Goal: Navigation & Orientation: Find specific page/section

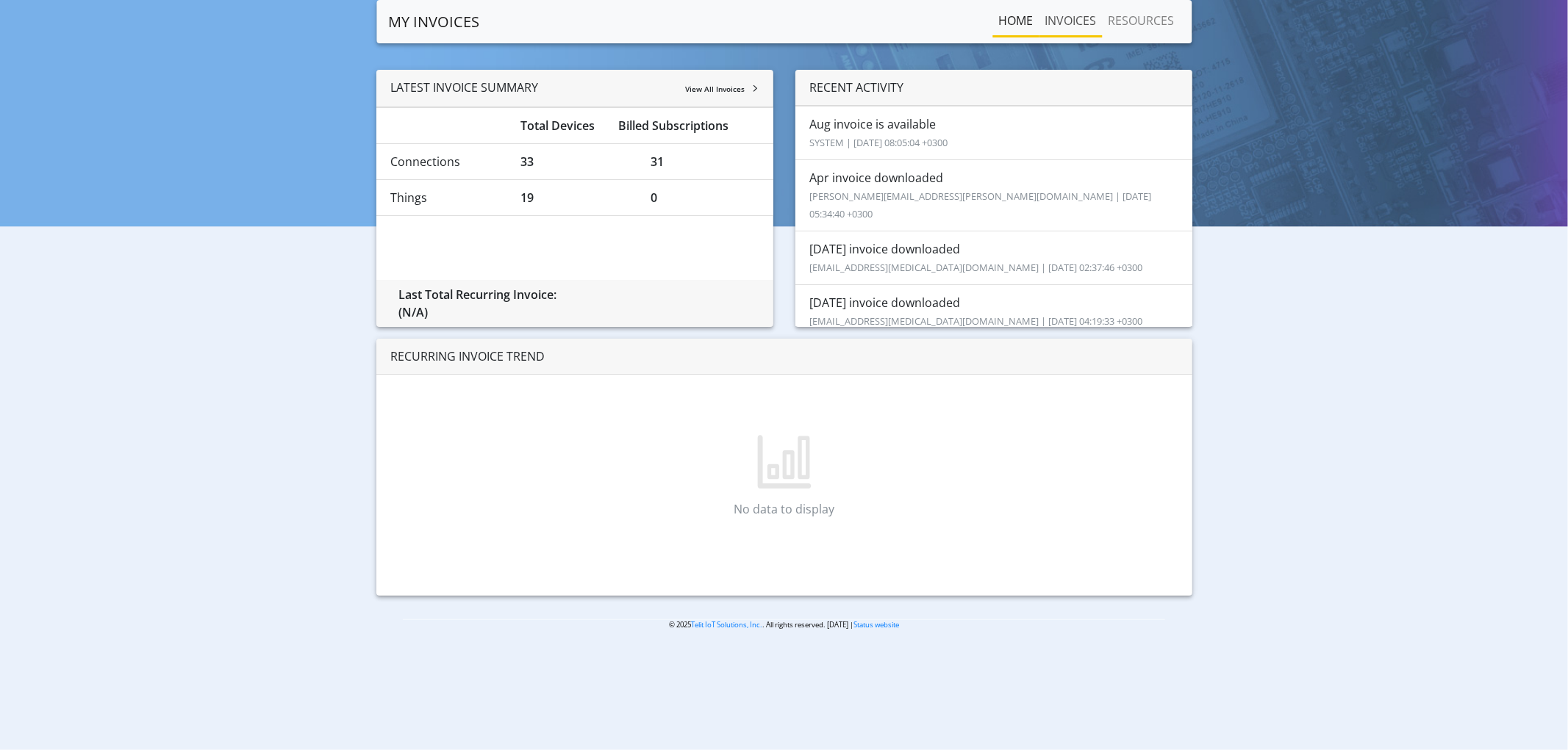
click at [1081, 18] on link "INVOICES" at bounding box center [1070, 20] width 63 height 30
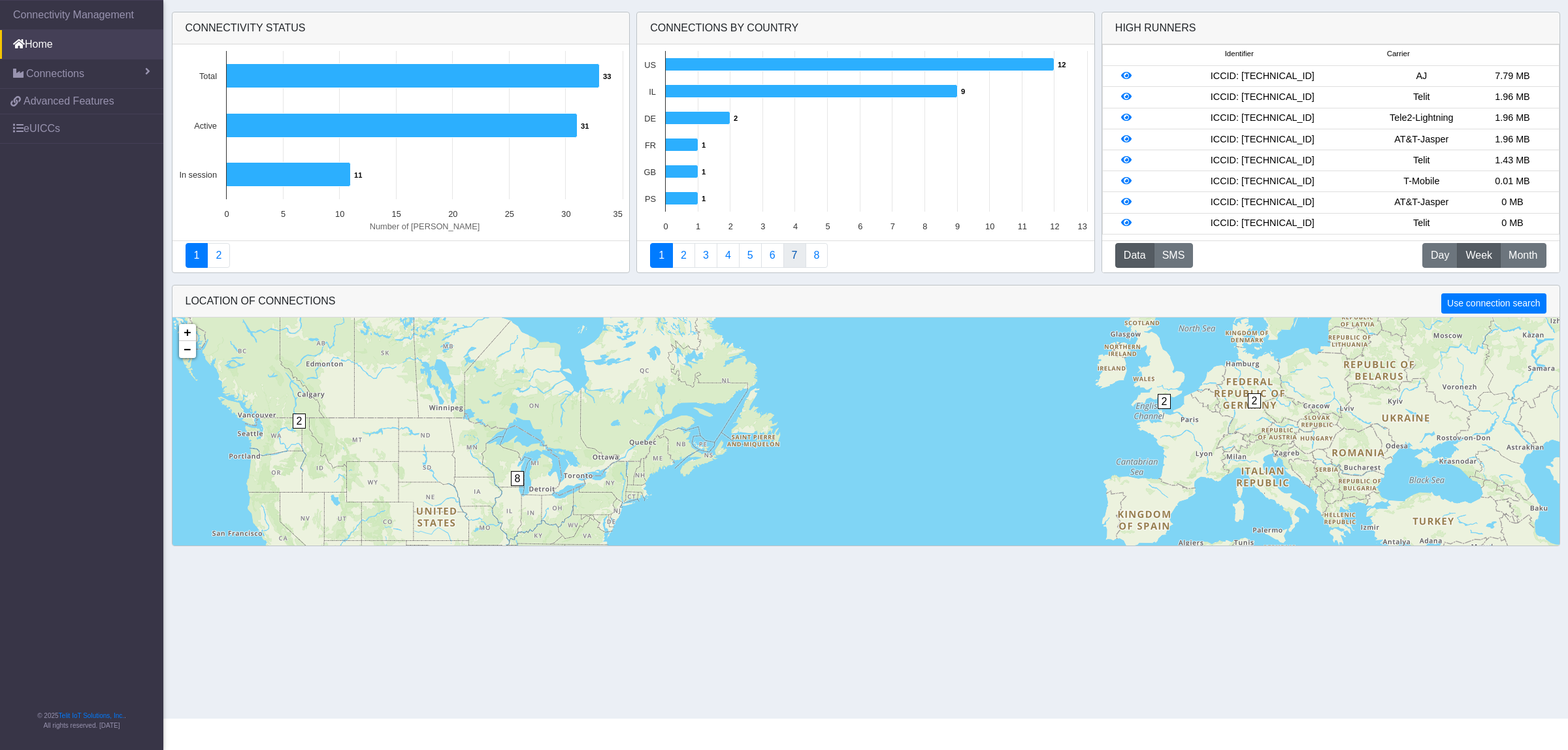
click at [786, 264] on link "7" at bounding box center [795, 255] width 23 height 25
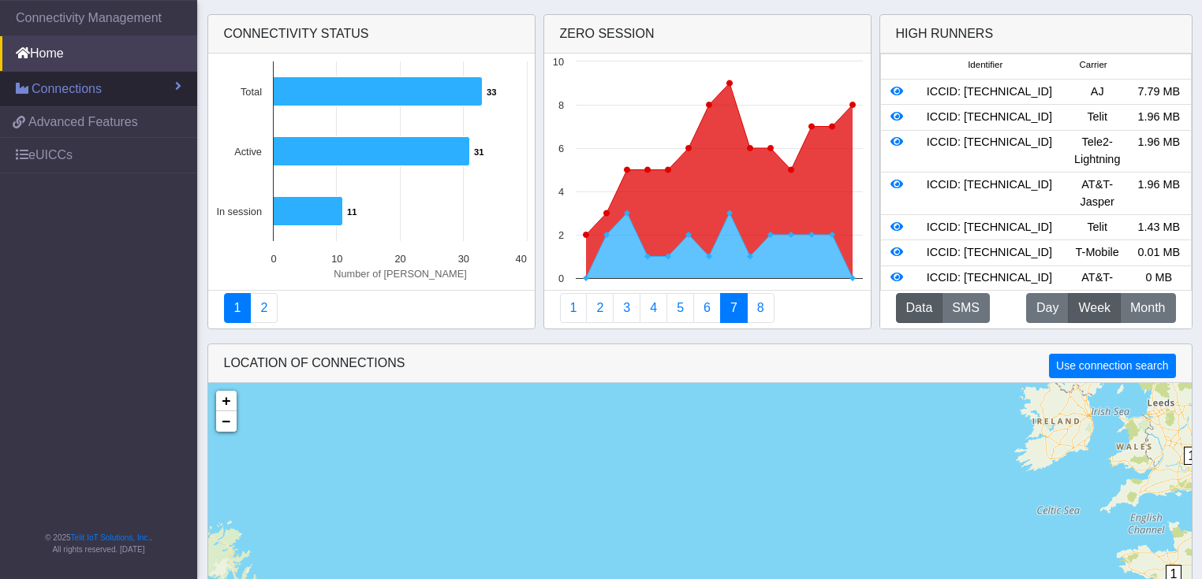
click at [115, 103] on link "Connections" at bounding box center [98, 89] width 197 height 35
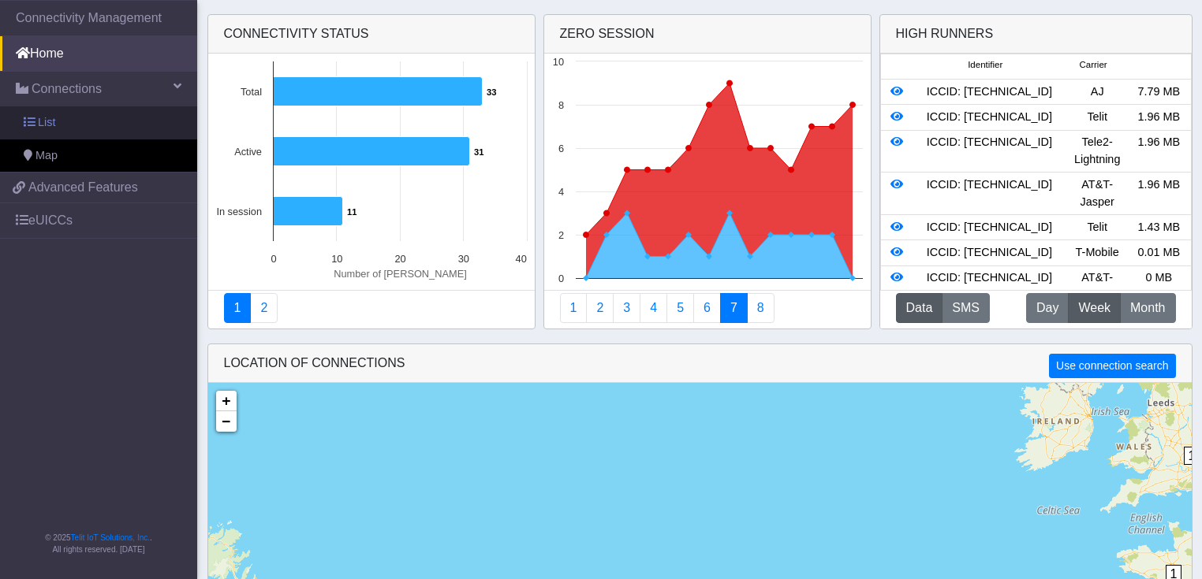
click at [117, 123] on link "List" at bounding box center [98, 122] width 197 height 33
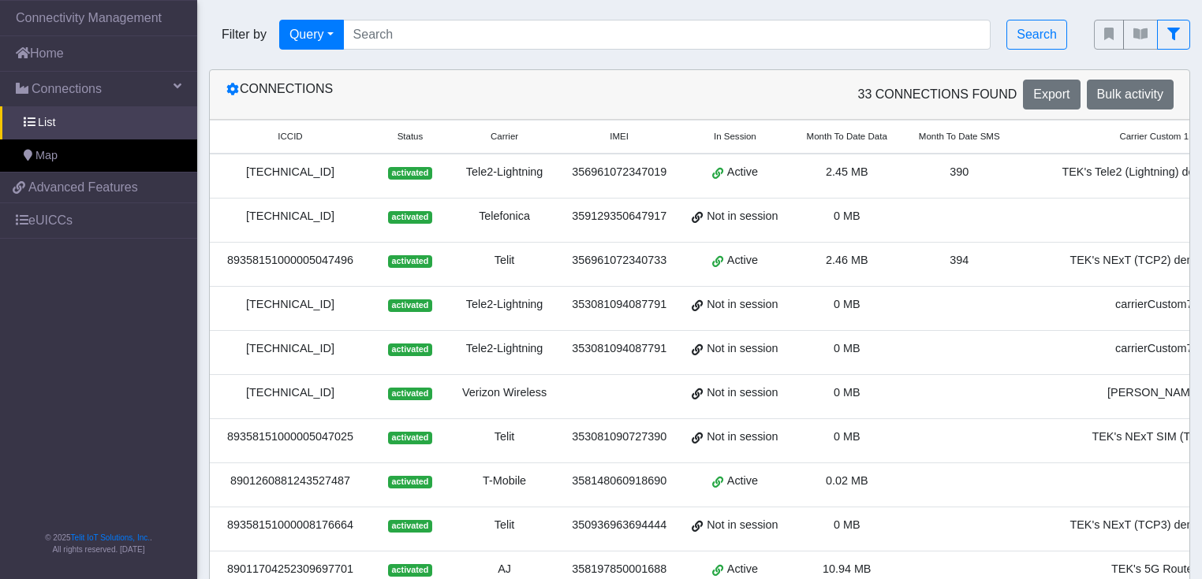
click at [527, 213] on div "Telefonica" at bounding box center [504, 216] width 91 height 17
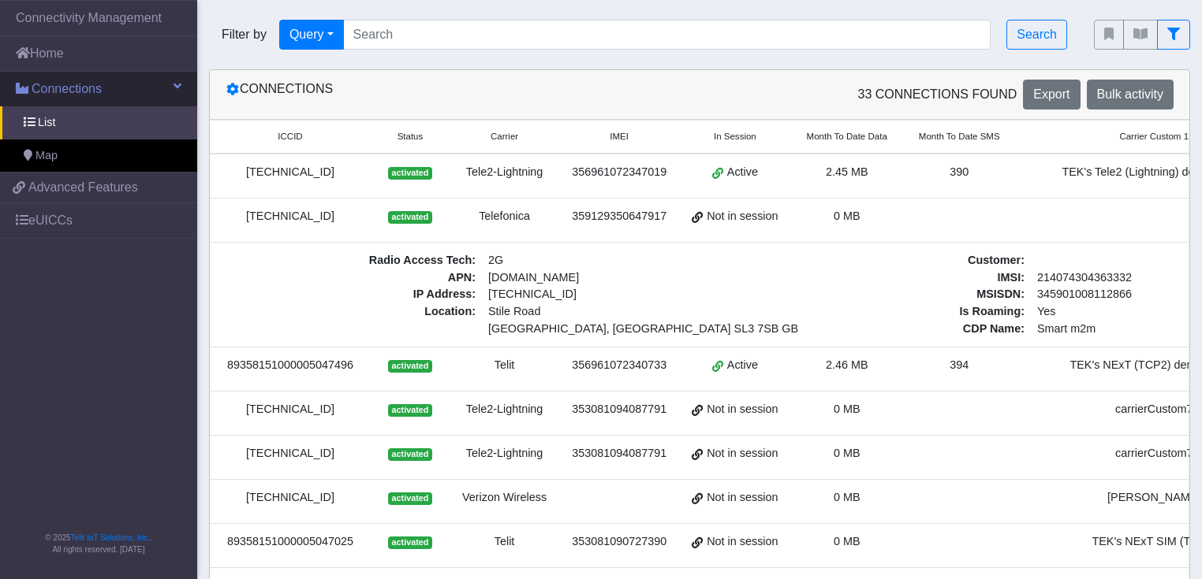
click at [98, 99] on link "Connections" at bounding box center [98, 89] width 197 height 35
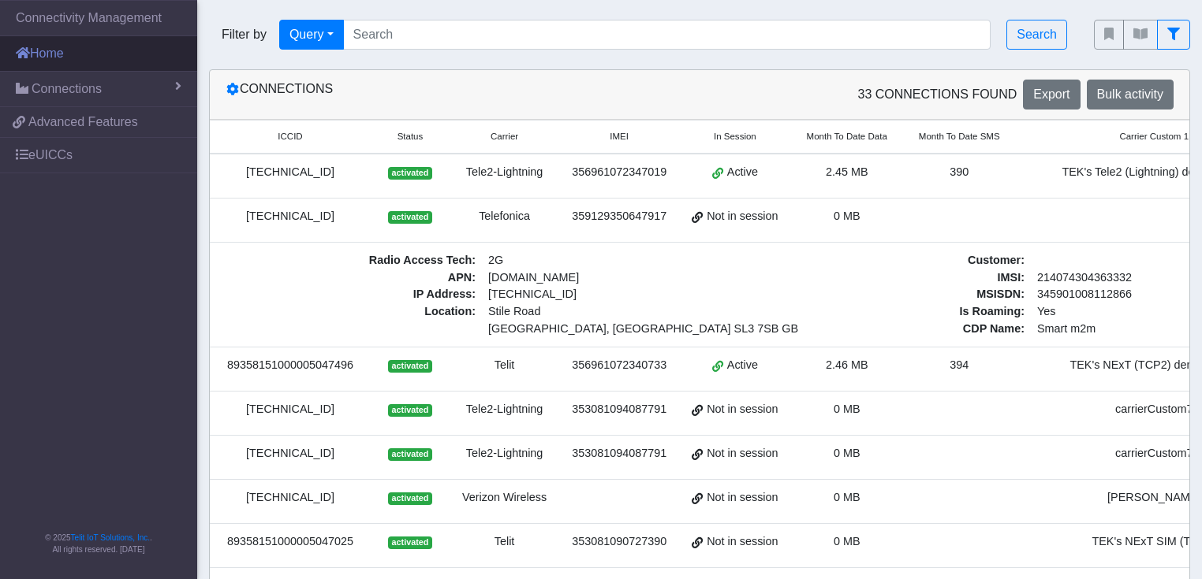
click at [104, 62] on link "Home" at bounding box center [98, 53] width 197 height 35
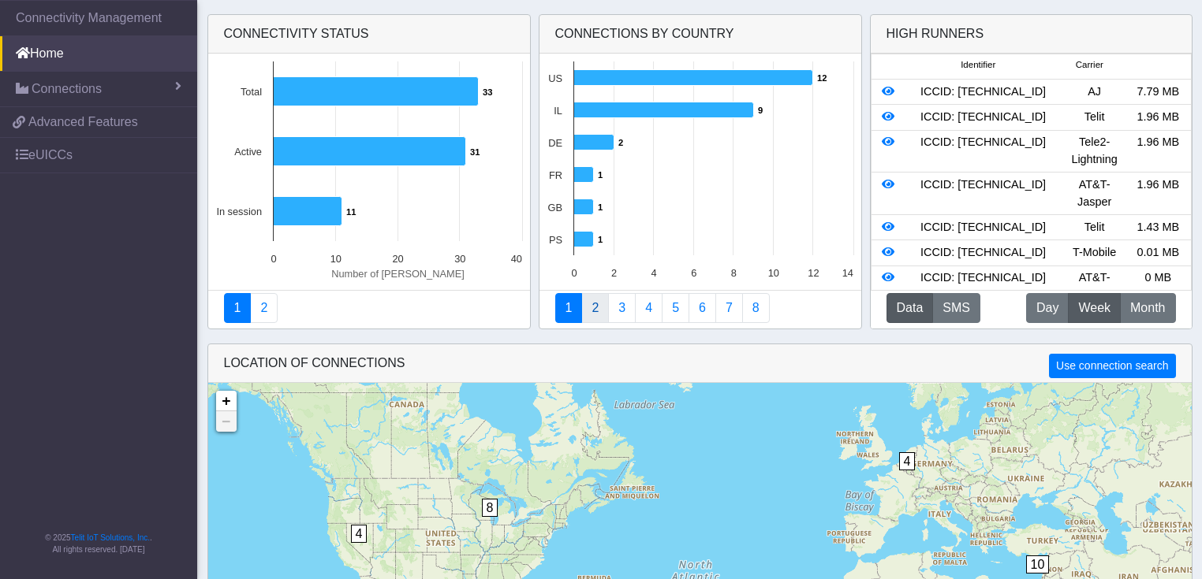
click at [594, 315] on link "2" at bounding box center [595, 308] width 28 height 30
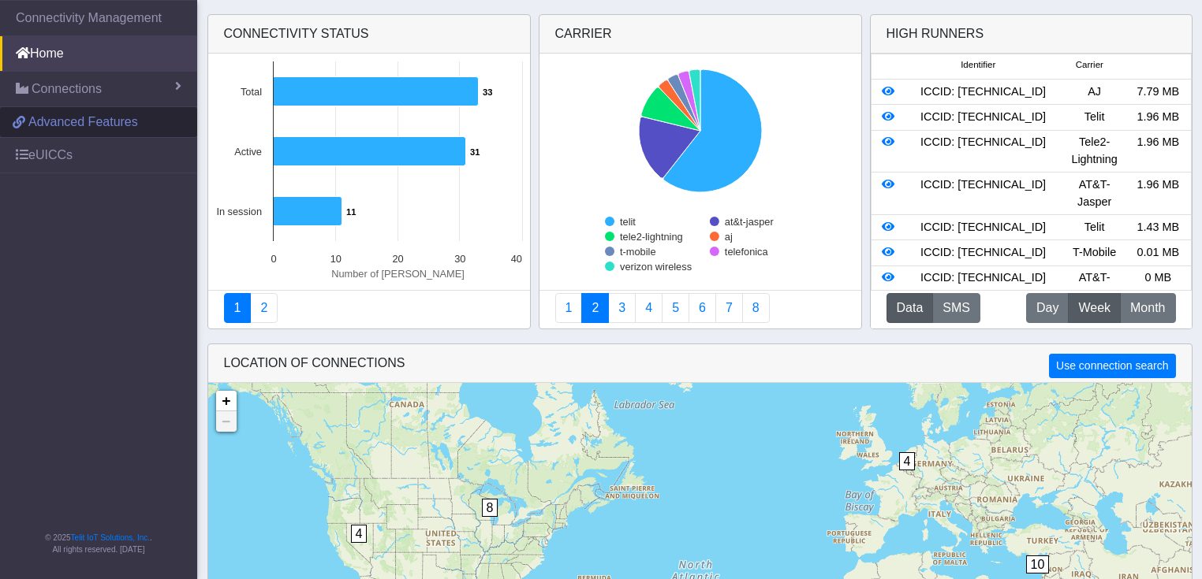
click at [104, 125] on span "Advanced Features" at bounding box center [83, 122] width 110 height 19
